Goal: Task Accomplishment & Management: Use online tool/utility

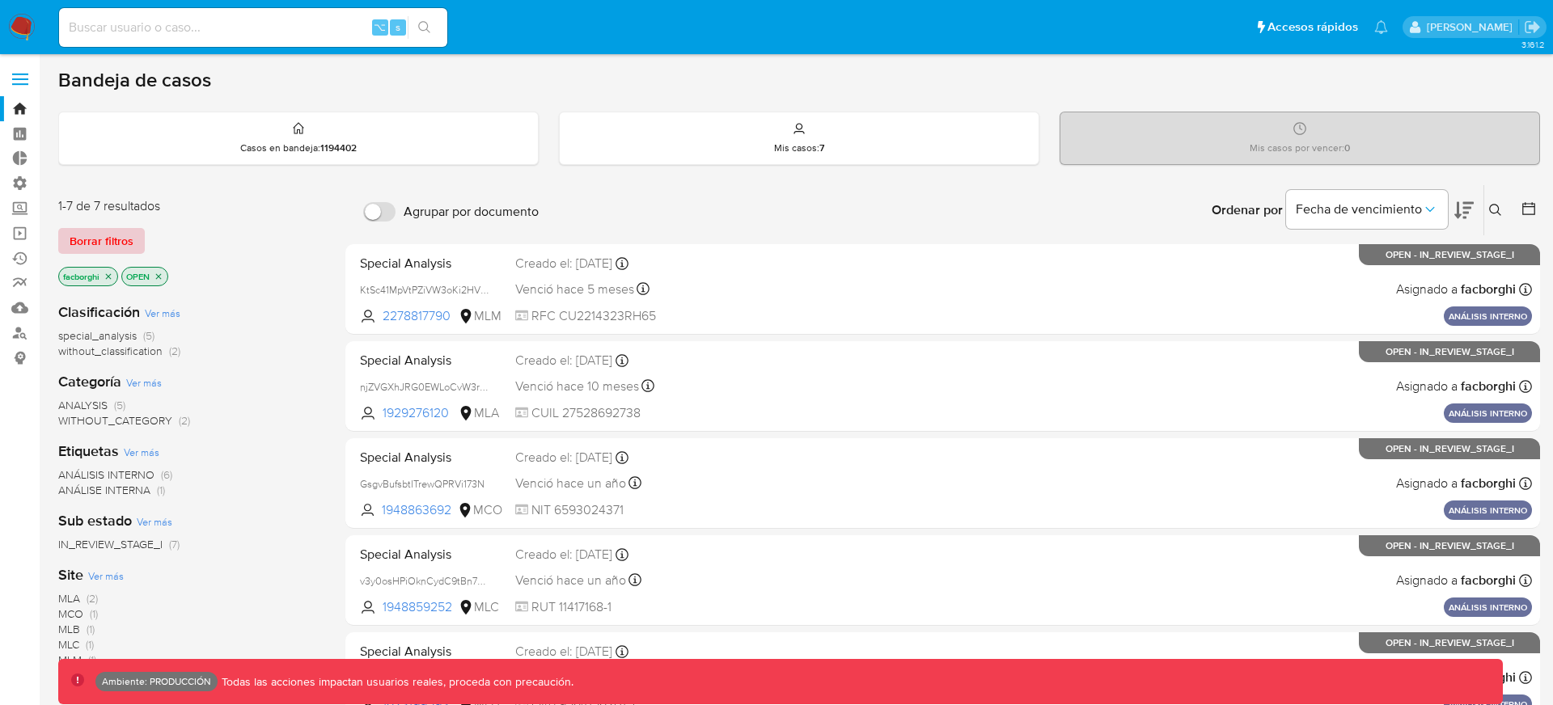
click at [116, 231] on span "Borrar filtros" at bounding box center [102, 241] width 64 height 23
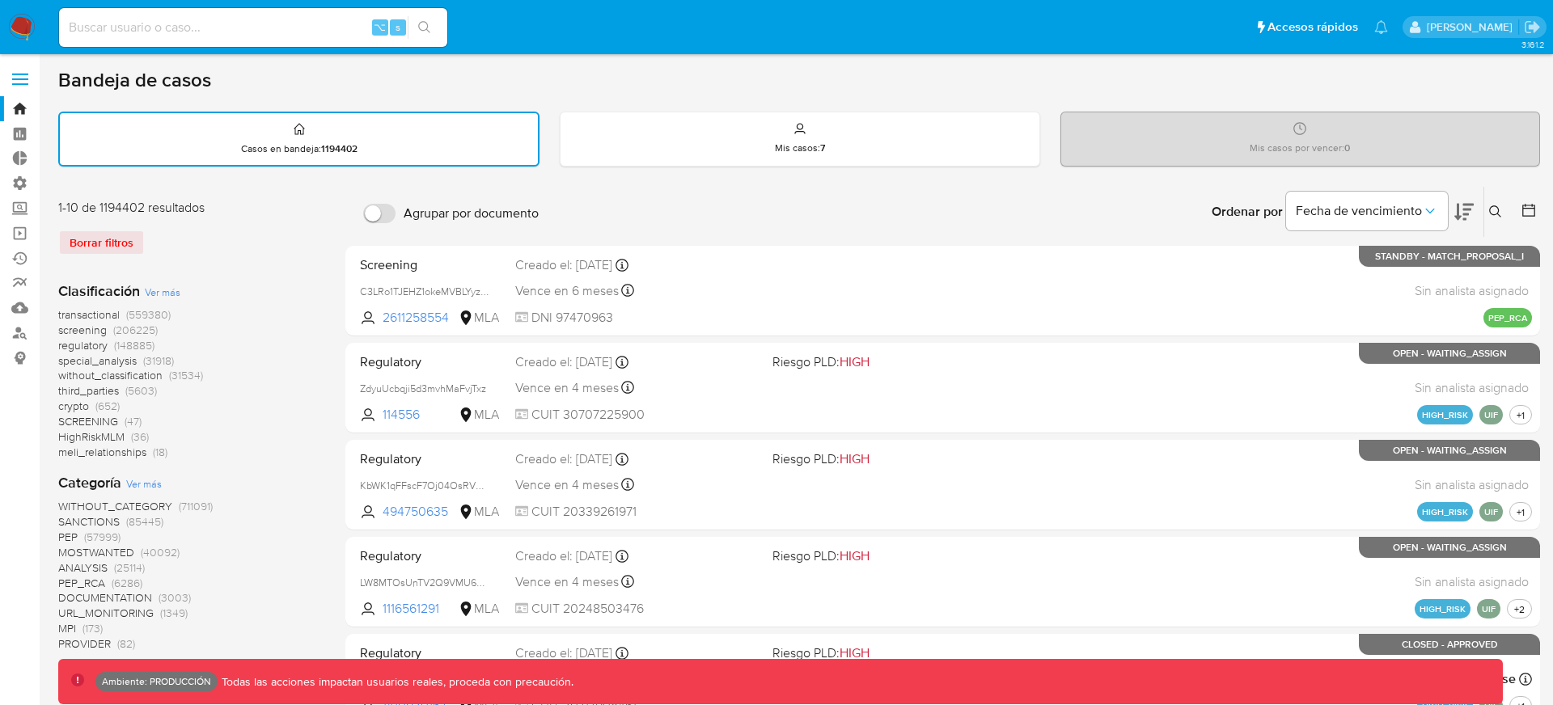
click at [138, 315] on span "(559380)" at bounding box center [148, 315] width 44 height 16
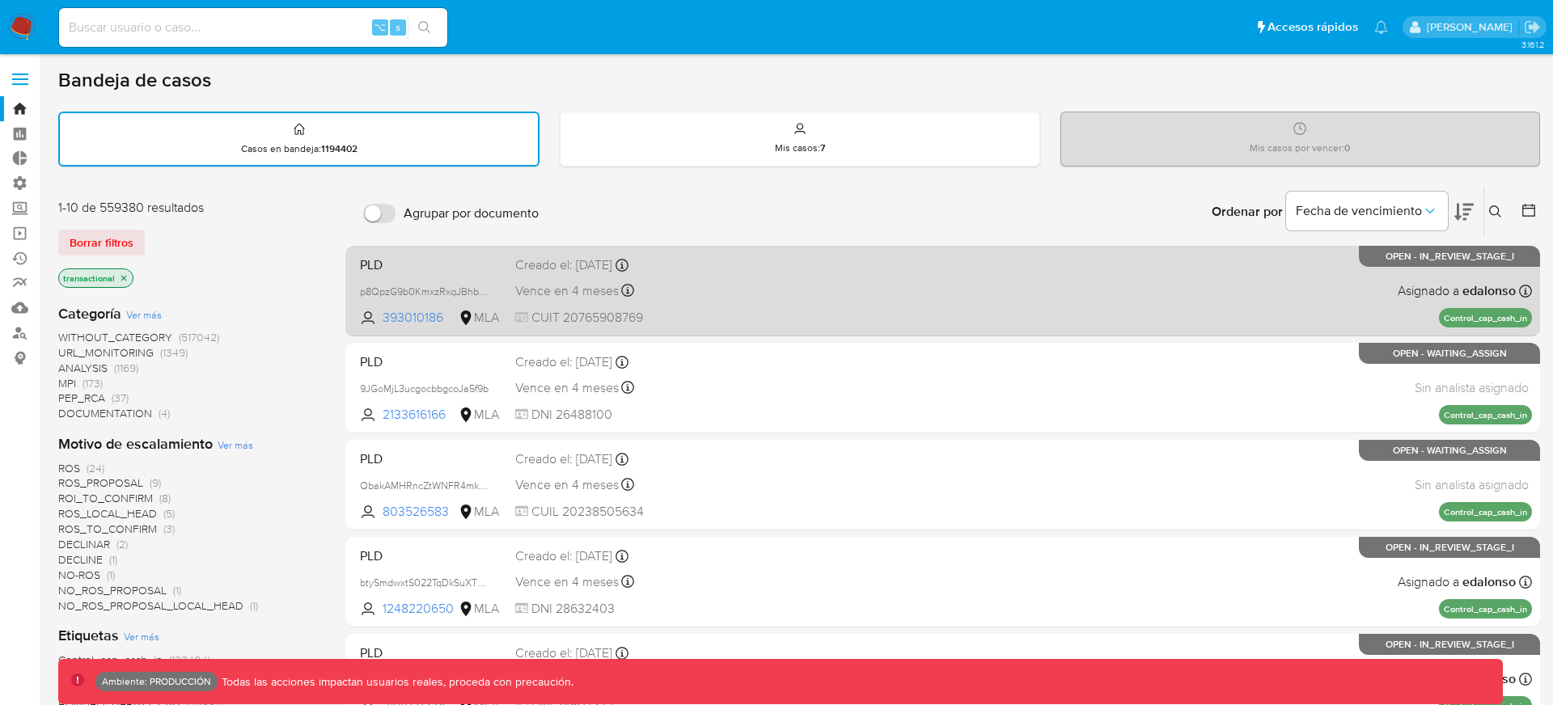
click at [849, 294] on div "PLD p8QpzG9b0KmxzRxqJBhbNdya 393010186 MLA Creado el: 26/06/2025 Creado el: 26/…" at bounding box center [942, 291] width 1179 height 82
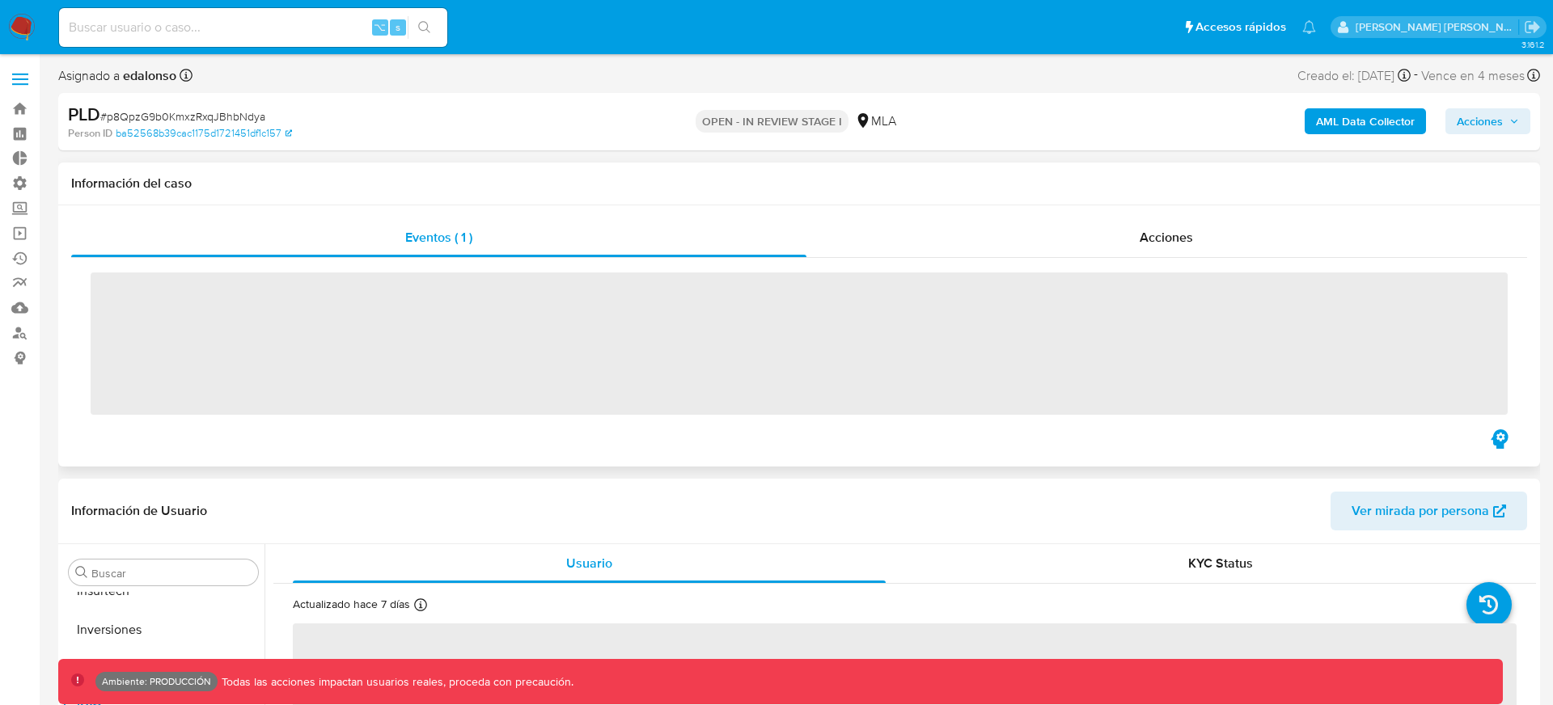
scroll to position [839, 0]
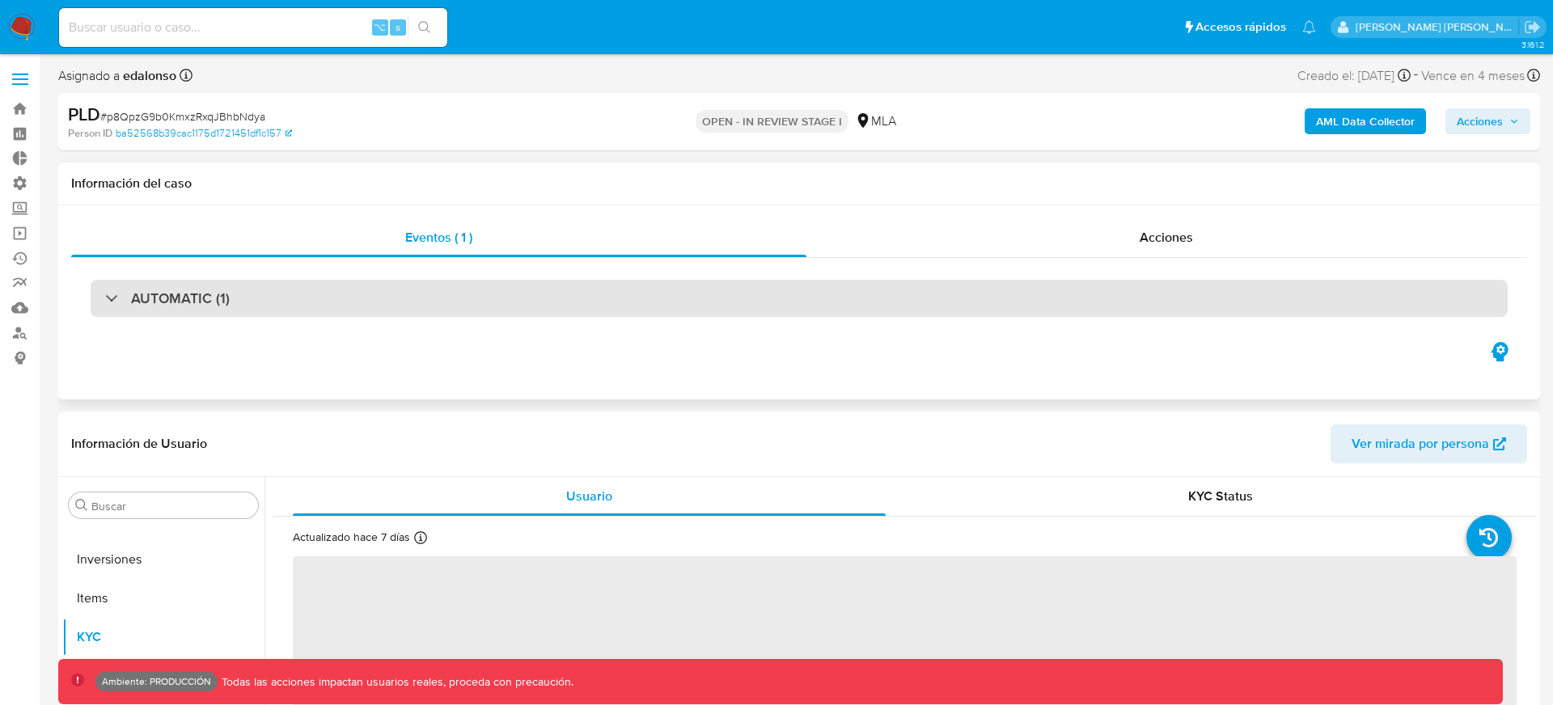
select select "10"
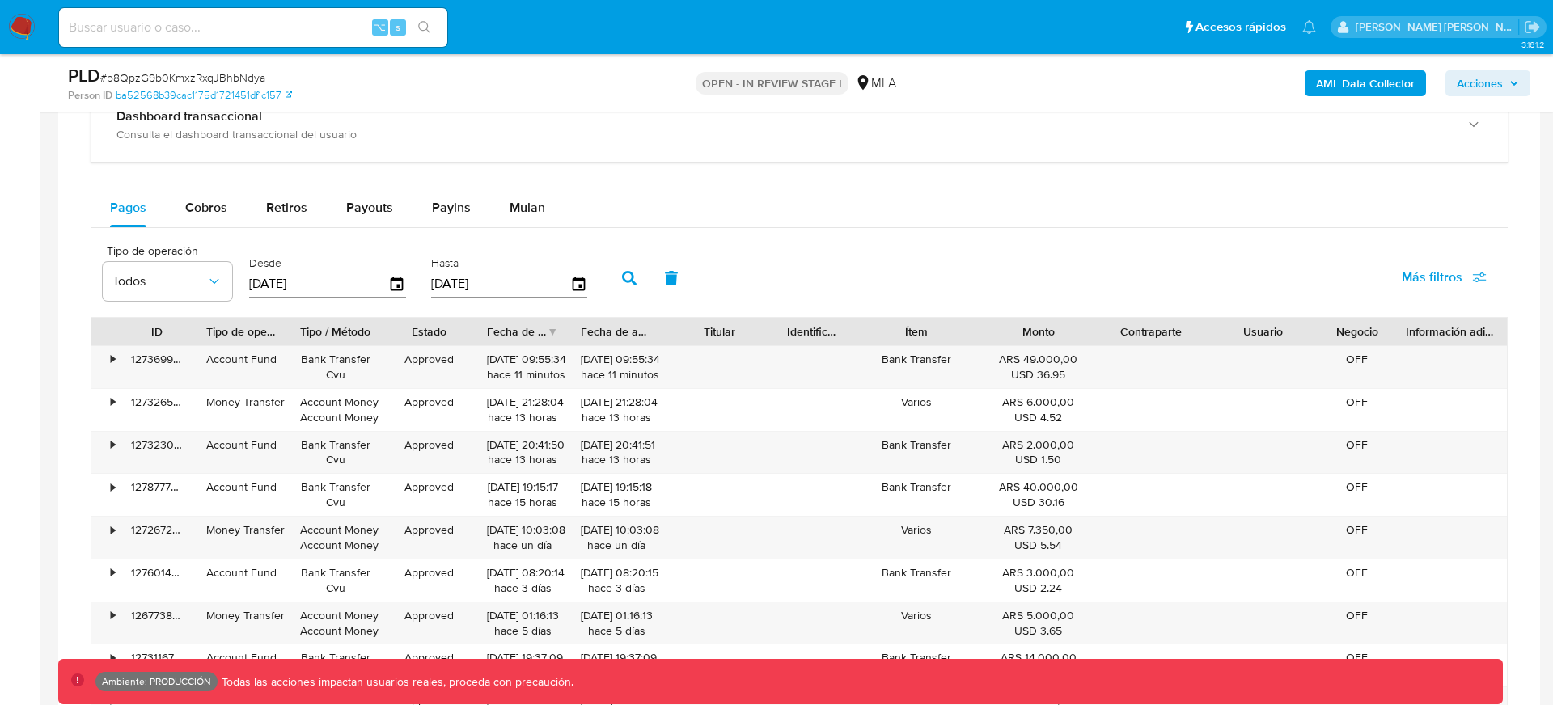
scroll to position [1283, 0]
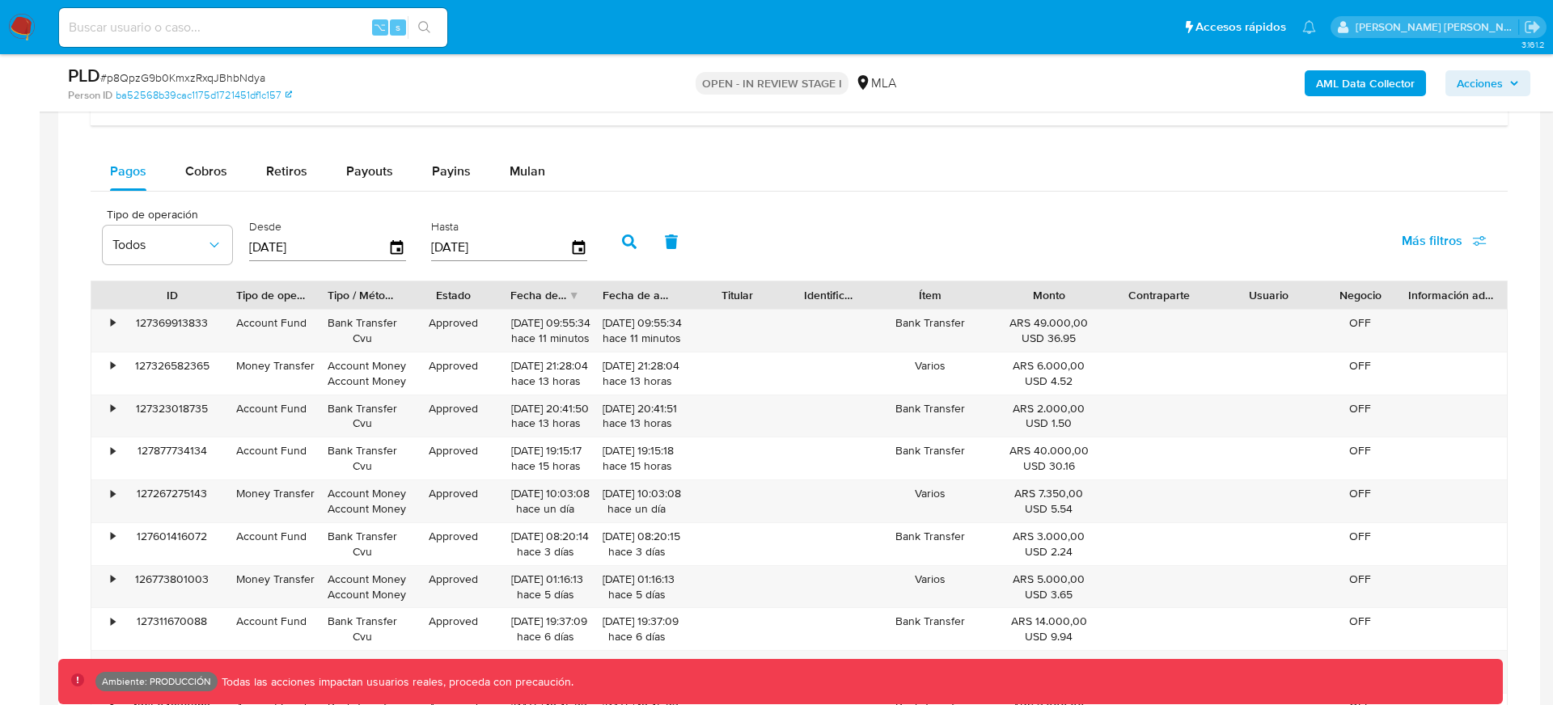
drag, startPoint x: 190, startPoint y: 291, endPoint x: 222, endPoint y: 293, distance: 31.6
click at [222, 293] on div at bounding box center [224, 295] width 29 height 28
click at [633, 421] on div "[DATE] 20:41:51 hace 13 horas" at bounding box center [637, 416] width 69 height 31
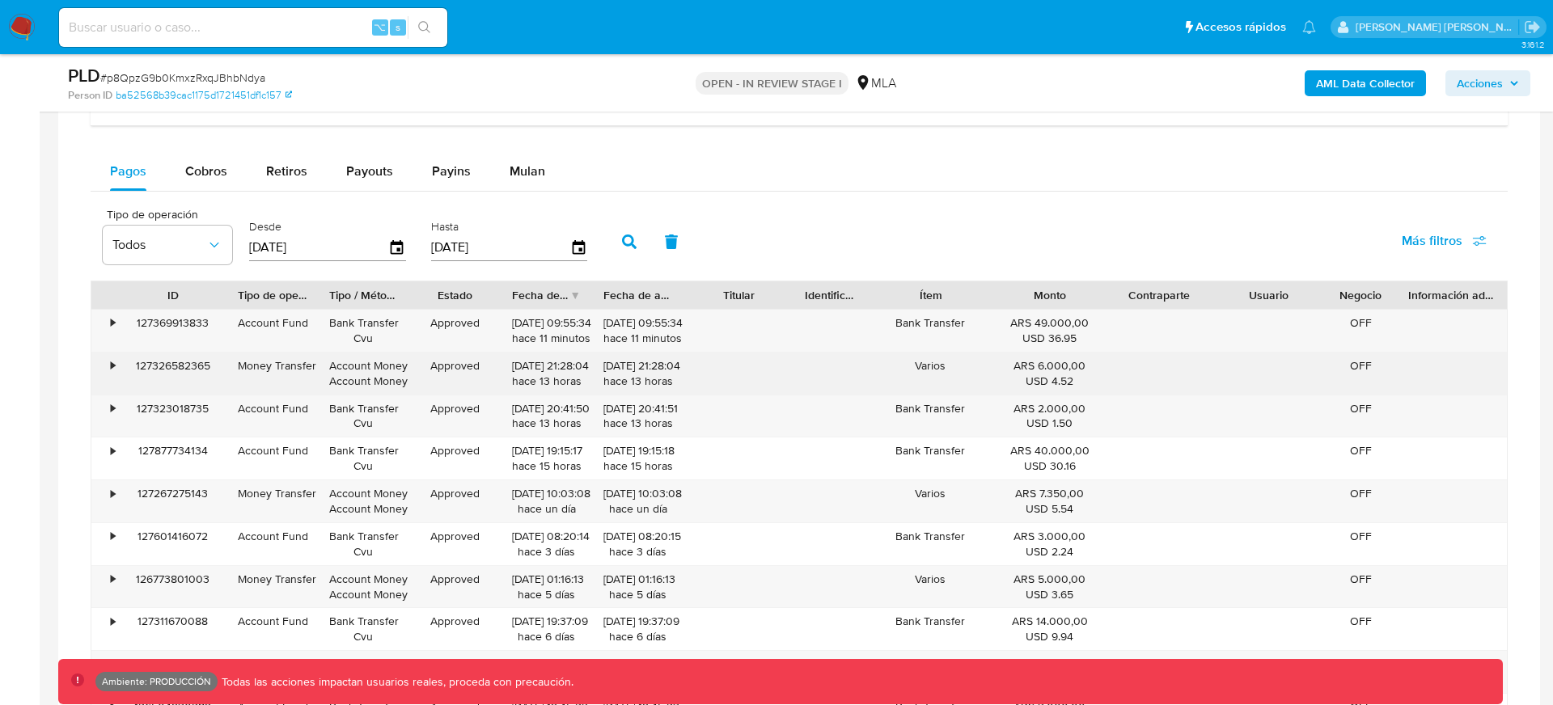
click at [616, 380] on div "[DATE] 21:28:04 hace 13 horas" at bounding box center [637, 373] width 69 height 31
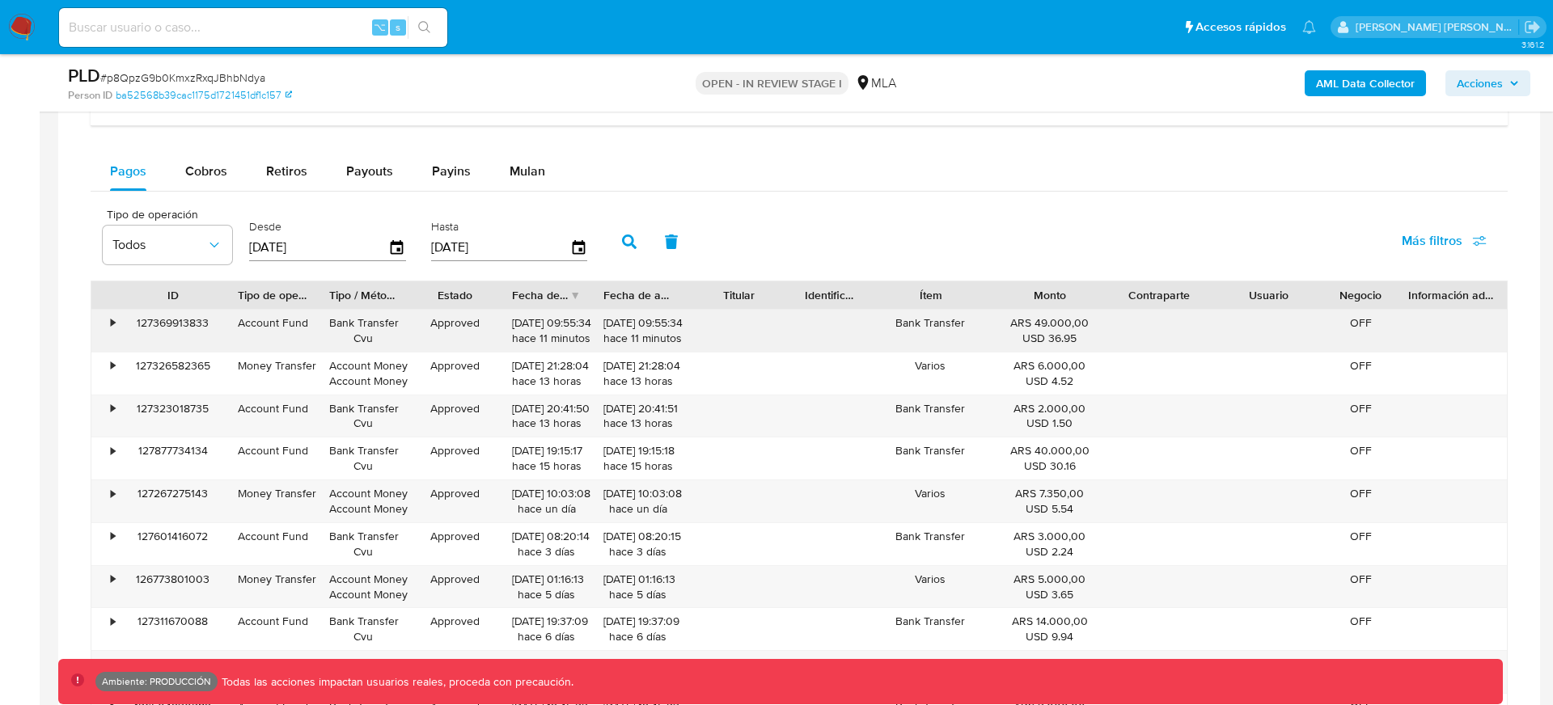
click at [112, 319] on div "•" at bounding box center [113, 322] width 4 height 15
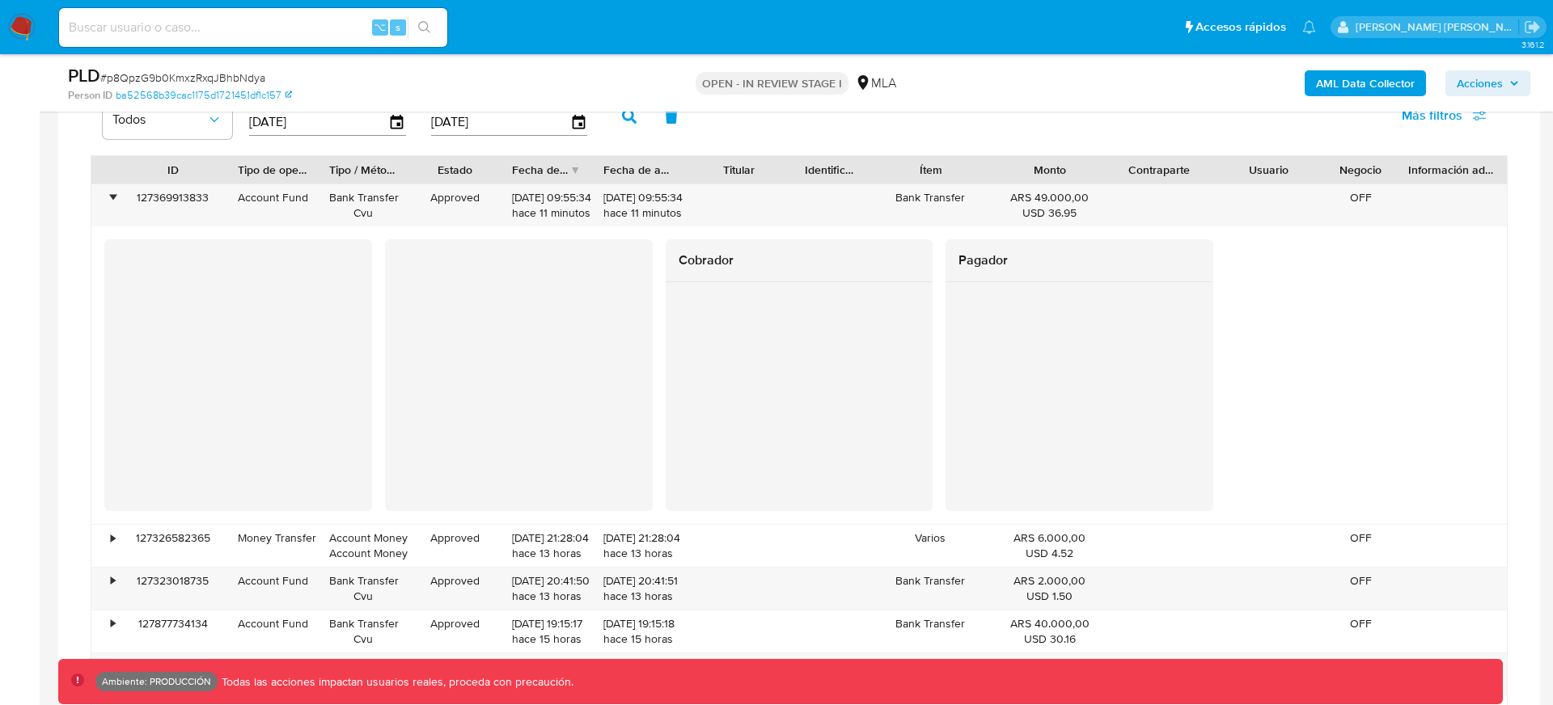
scroll to position [1411, 0]
